Goal: Transaction & Acquisition: Purchase product/service

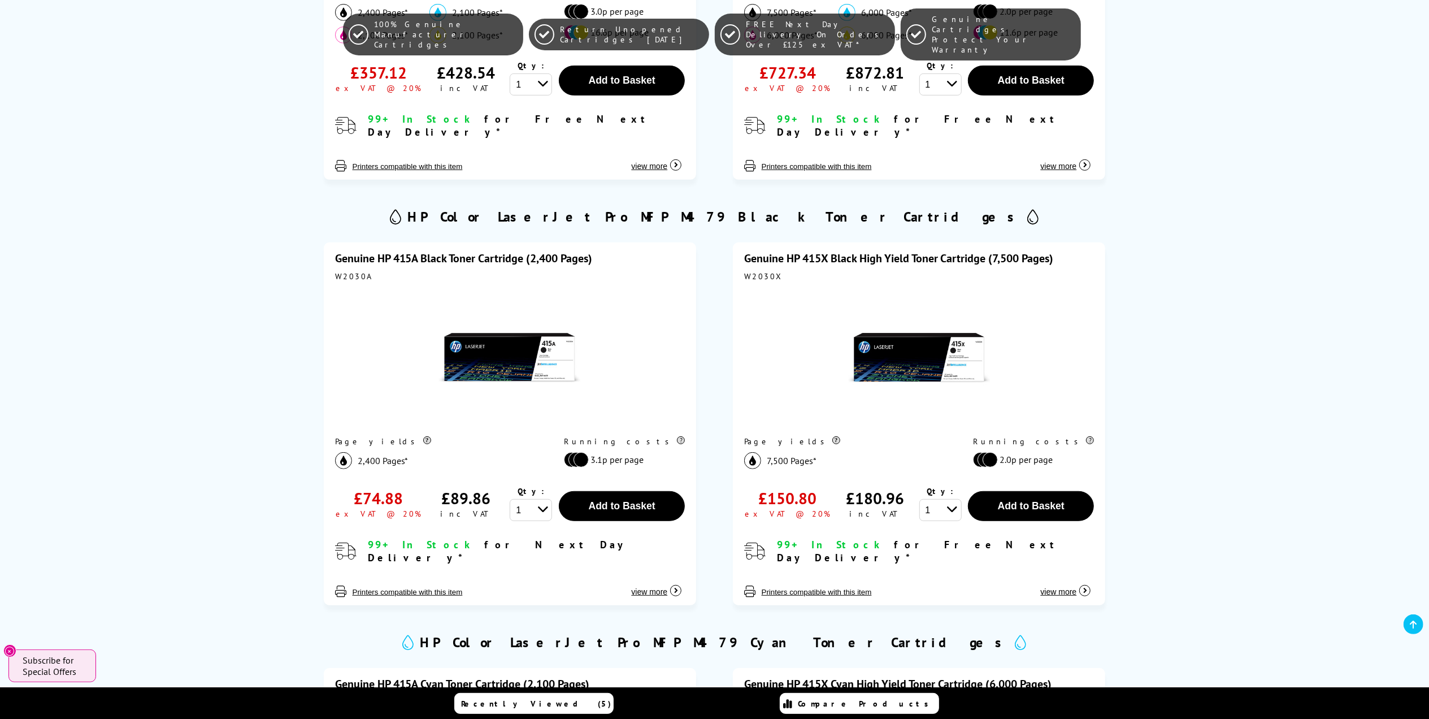
scroll to position [527, 0]
click at [352, 272] on div "W2030A" at bounding box center [510, 277] width 350 height 10
click at [631, 324] on div at bounding box center [510, 359] width 350 height 143
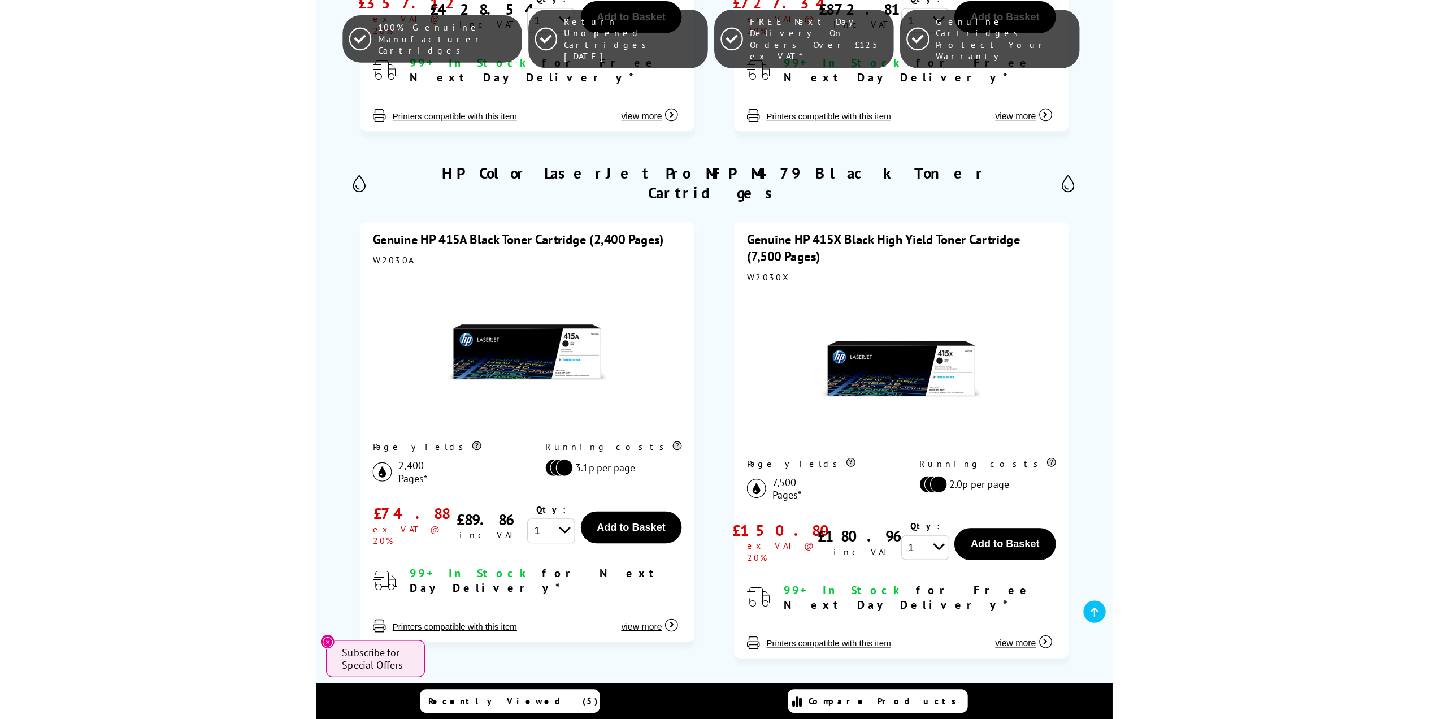
scroll to position [602, 0]
